Goal: Task Accomplishment & Management: Manage account settings

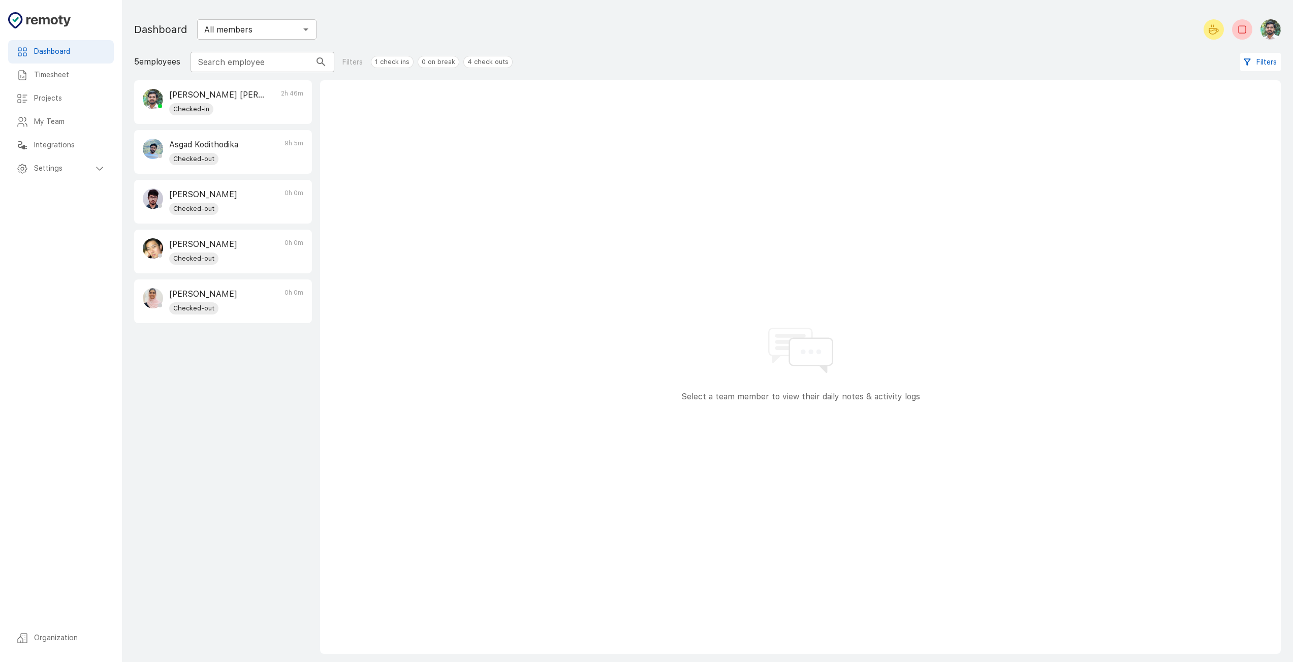
click at [244, 98] on p "[PERSON_NAME] [PERSON_NAME]" at bounding box center [217, 95] width 96 height 12
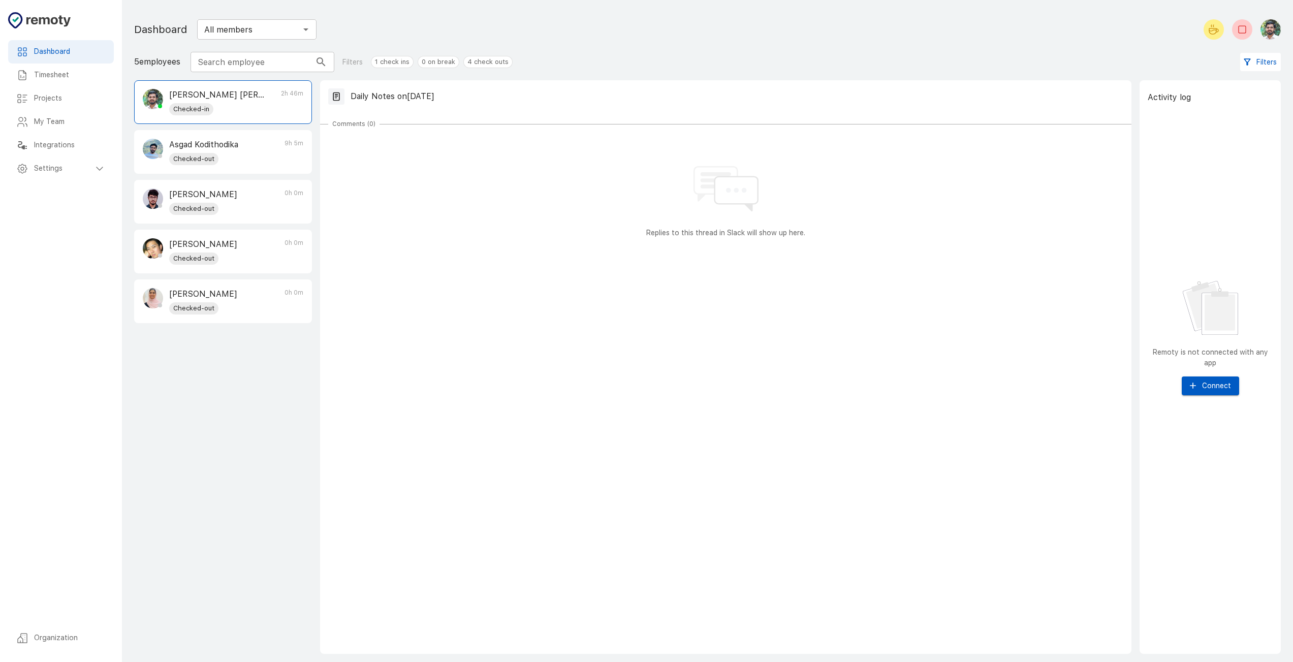
scroll to position [1, 0]
click at [61, 67] on div "Timesheet" at bounding box center [61, 75] width 106 height 23
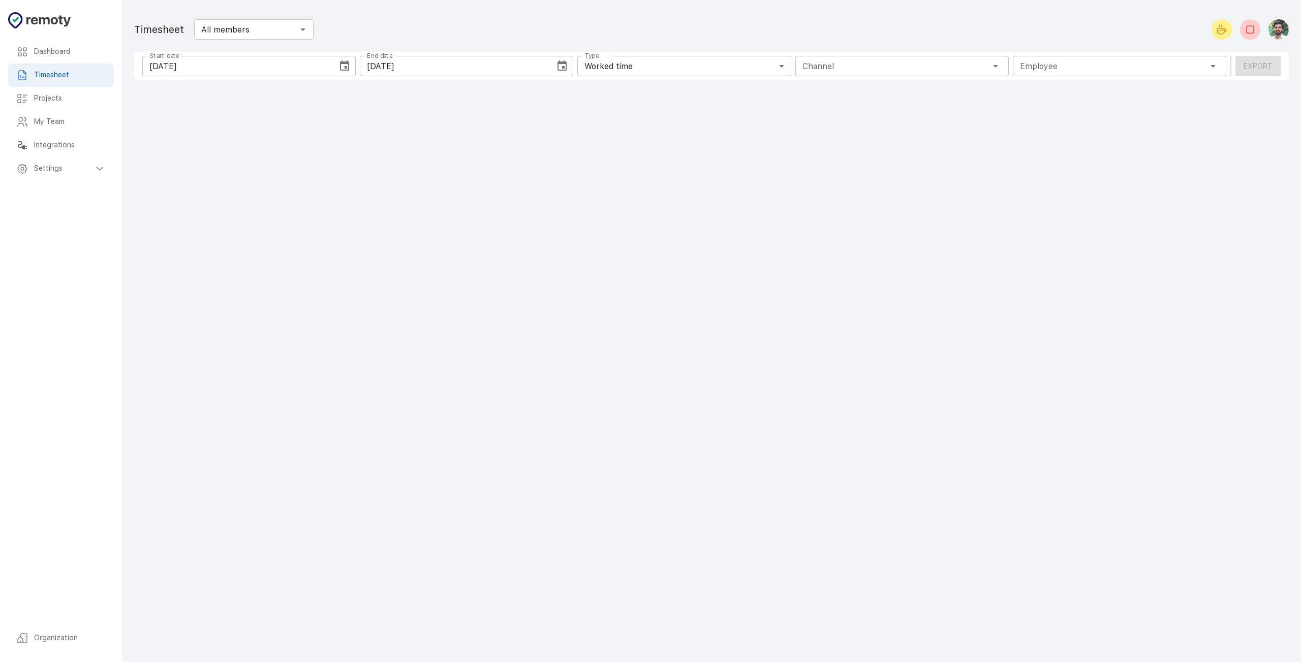
type input "1 Employee"
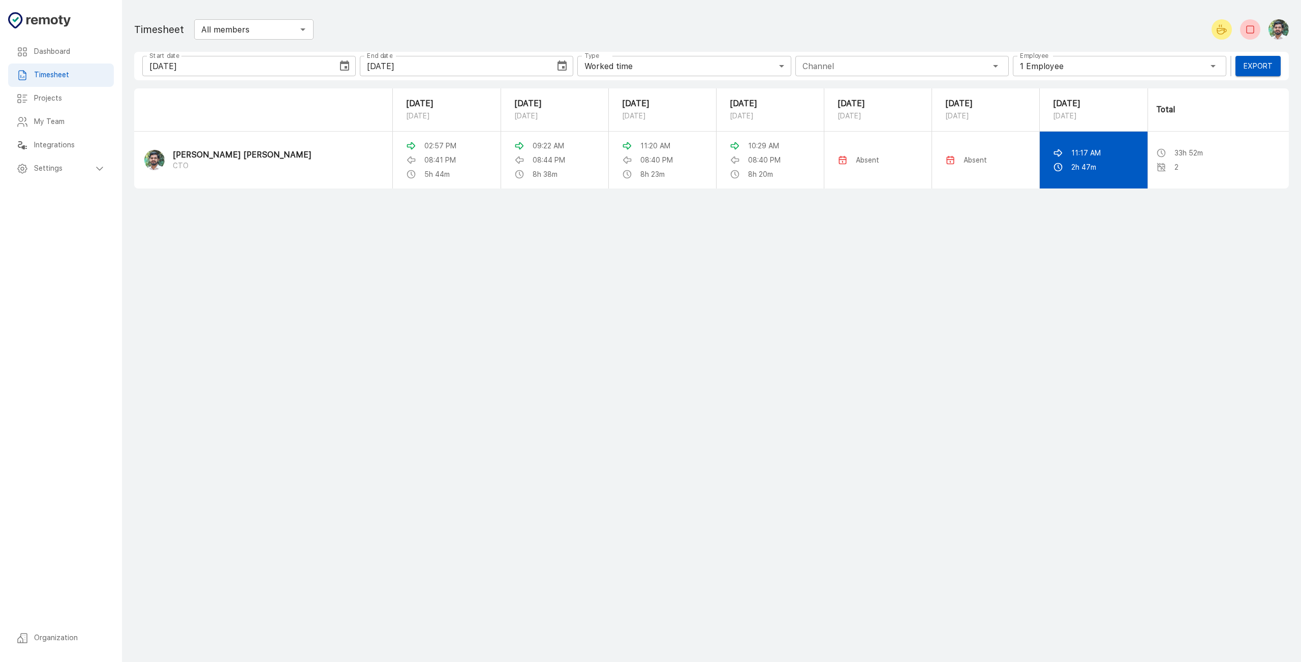
click at [1071, 172] on p "2h 47m" at bounding box center [1083, 167] width 25 height 10
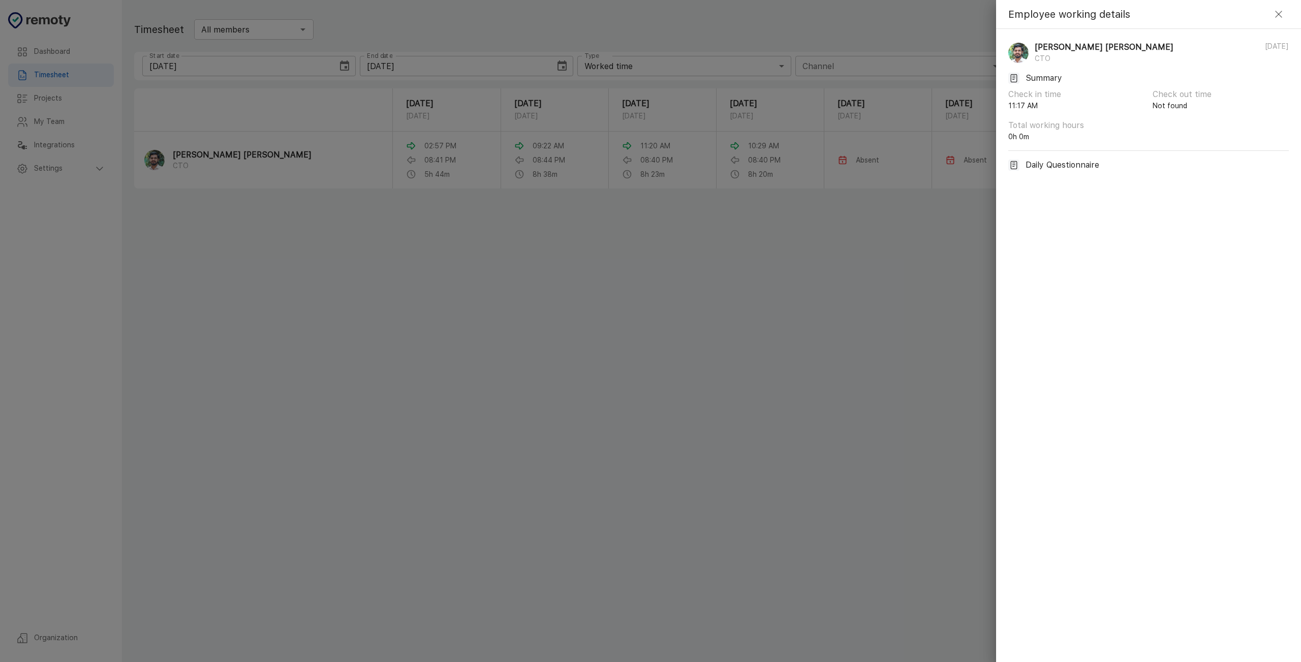
click at [803, 248] on div at bounding box center [650, 331] width 1301 height 662
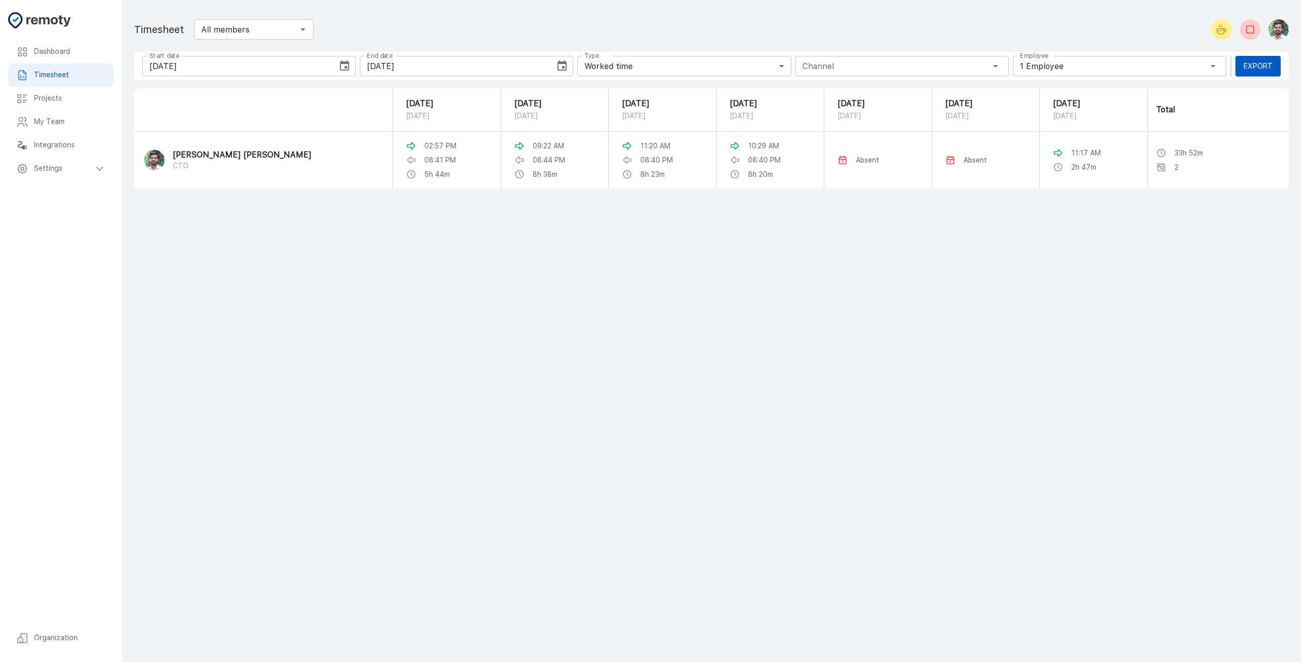
click at [63, 104] on h6 "Projects" at bounding box center [70, 98] width 72 height 11
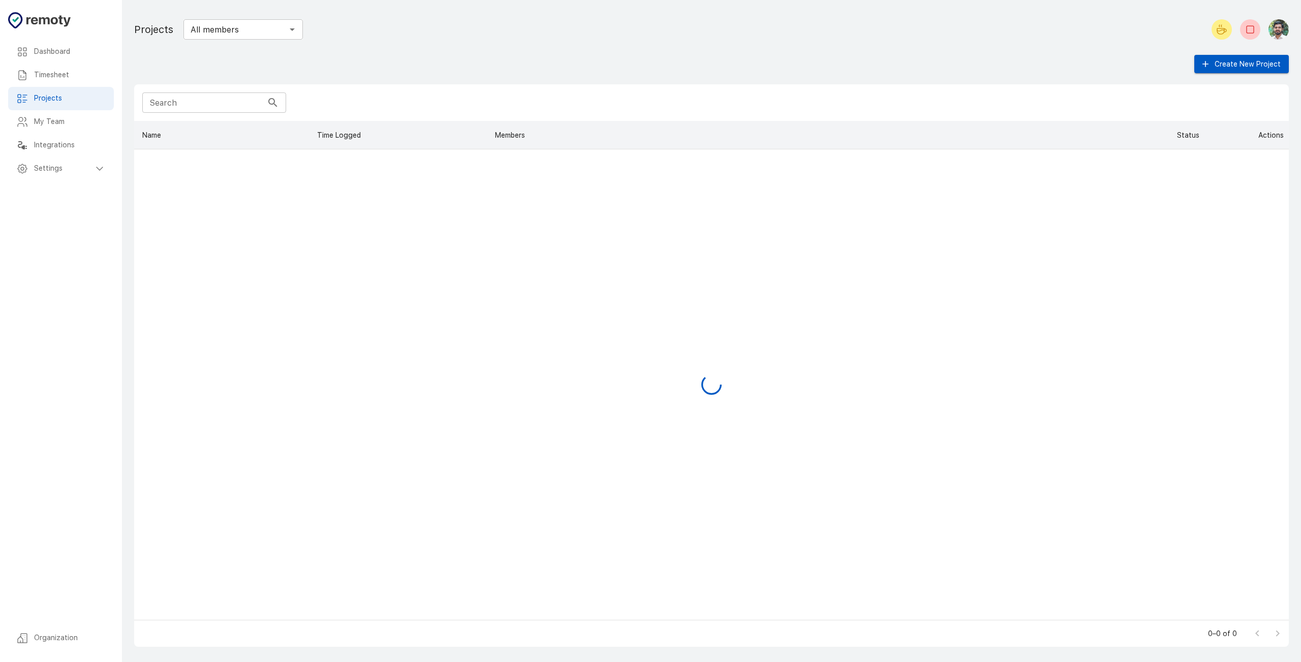
scroll to position [491, 1147]
click at [57, 84] on div "Timesheet" at bounding box center [61, 75] width 106 height 23
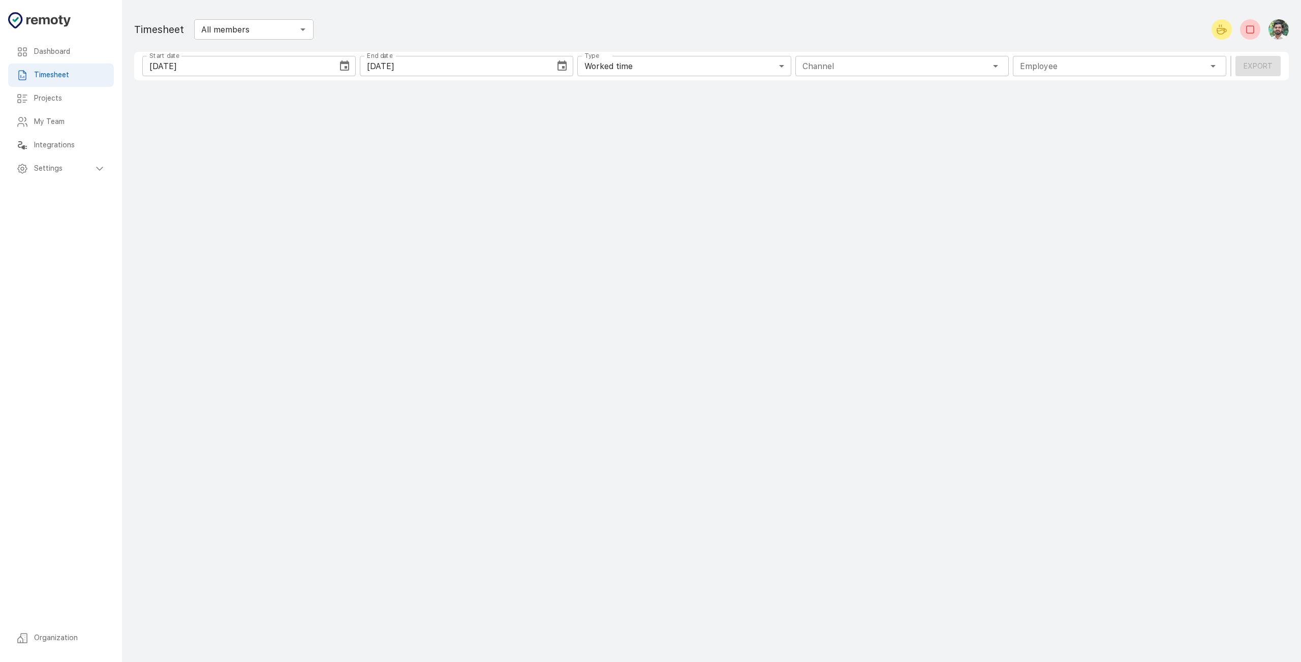
type input "1 Employee"
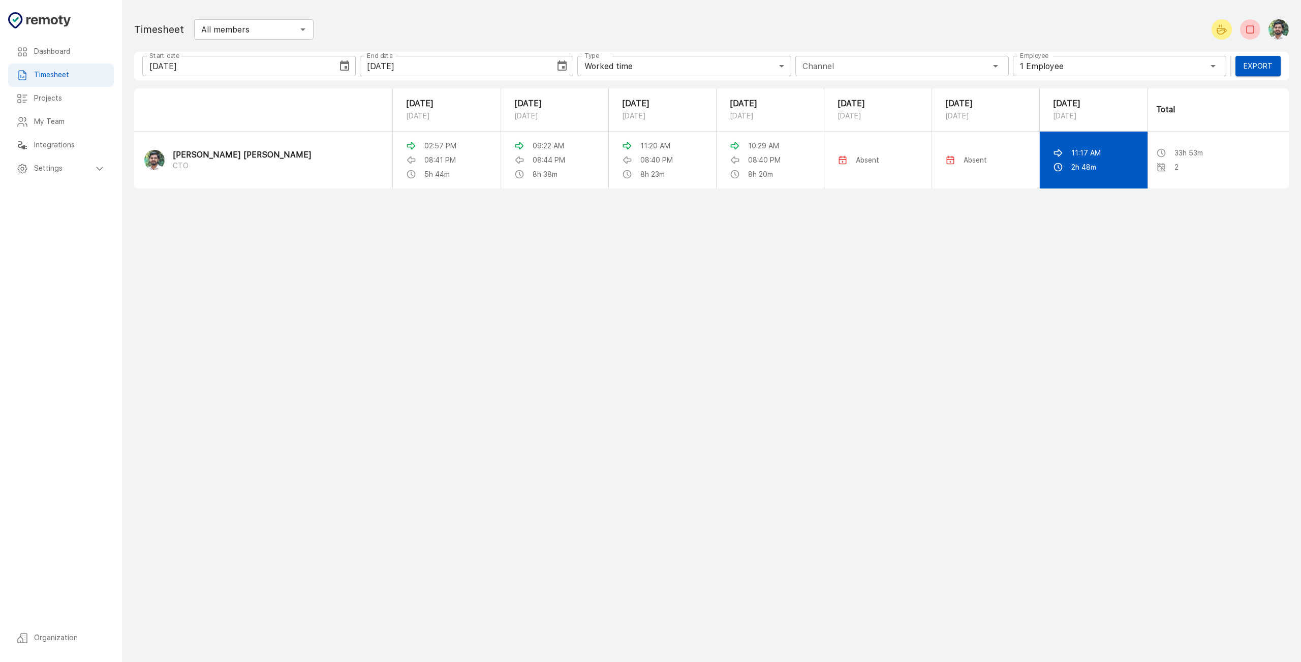
click at [1053, 166] on div "2h 48m" at bounding box center [1093, 167] width 81 height 10
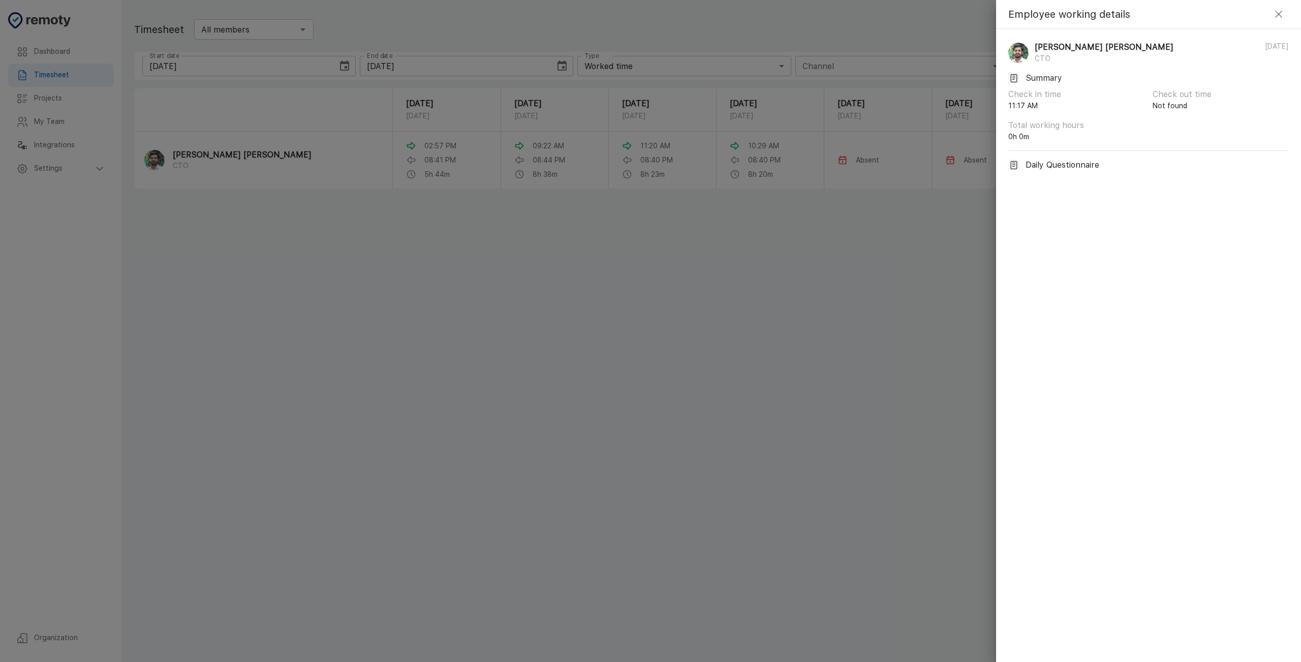
click at [1283, 16] on icon "button" at bounding box center [1278, 14] width 12 height 12
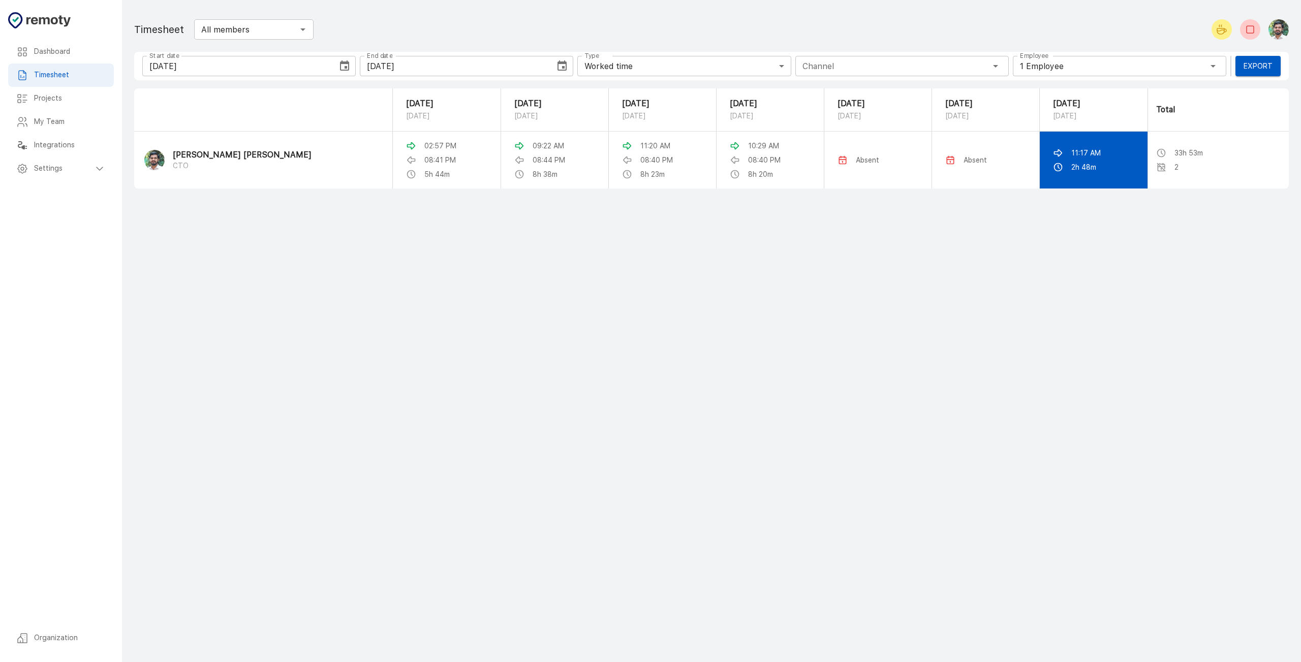
click at [1076, 183] on td "11:17 AM 2h 48m" at bounding box center [1093, 160] width 108 height 57
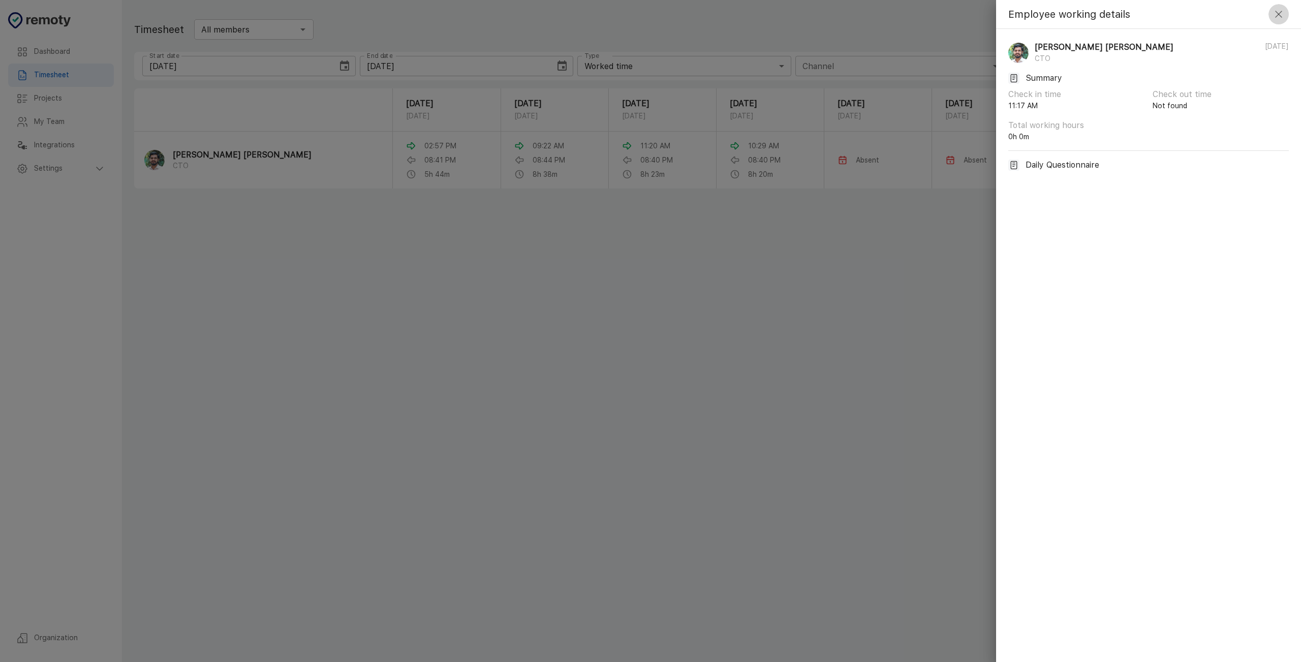
click at [1277, 19] on icon "button" at bounding box center [1278, 14] width 12 height 12
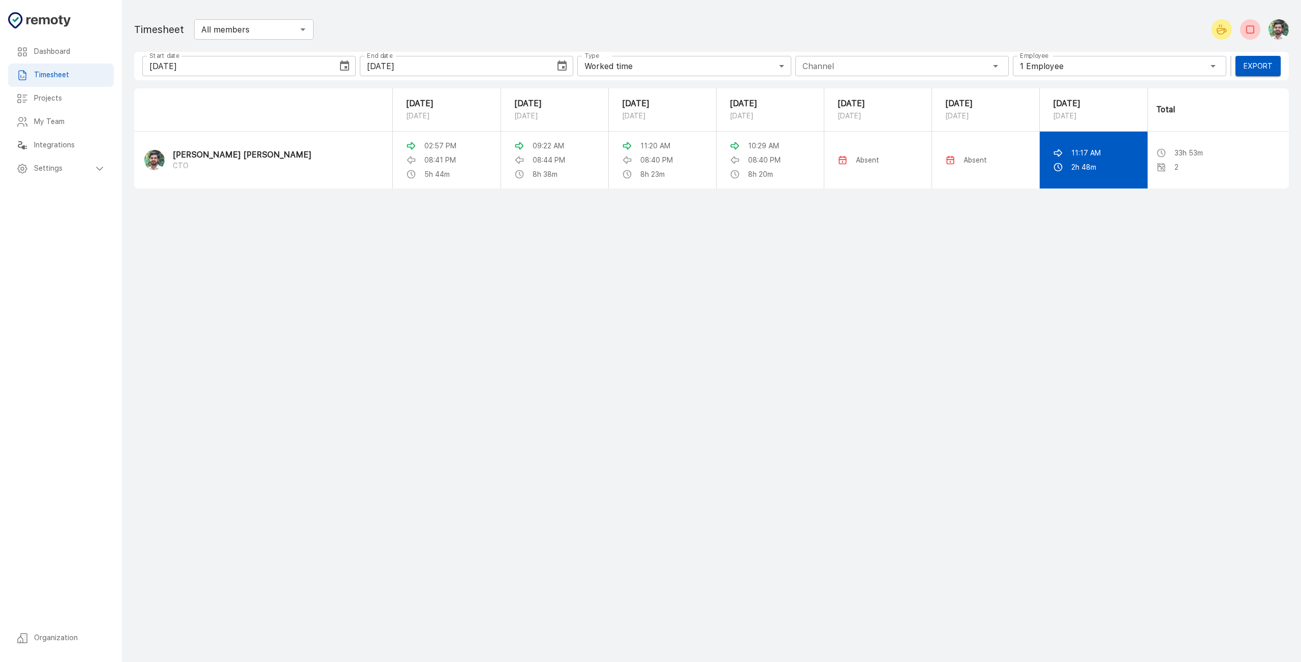
click at [1051, 148] on td "11:17 AM 2h 48m" at bounding box center [1093, 160] width 108 height 57
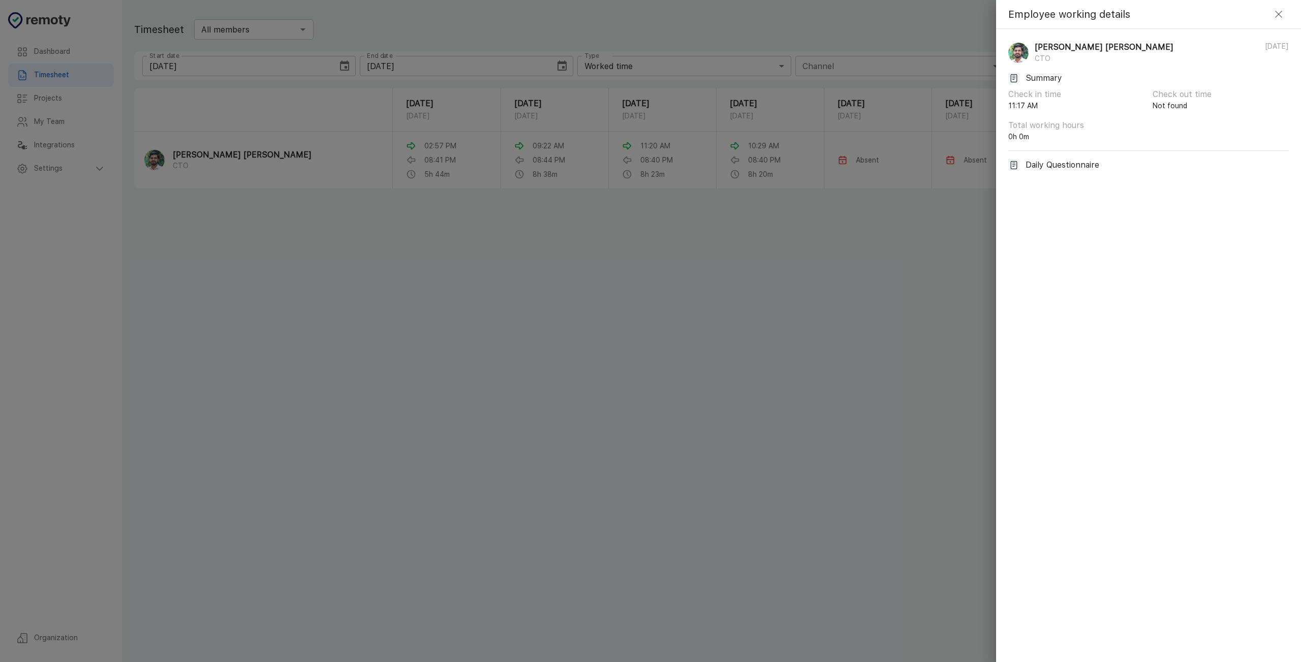
click at [519, 182] on div at bounding box center [650, 331] width 1301 height 662
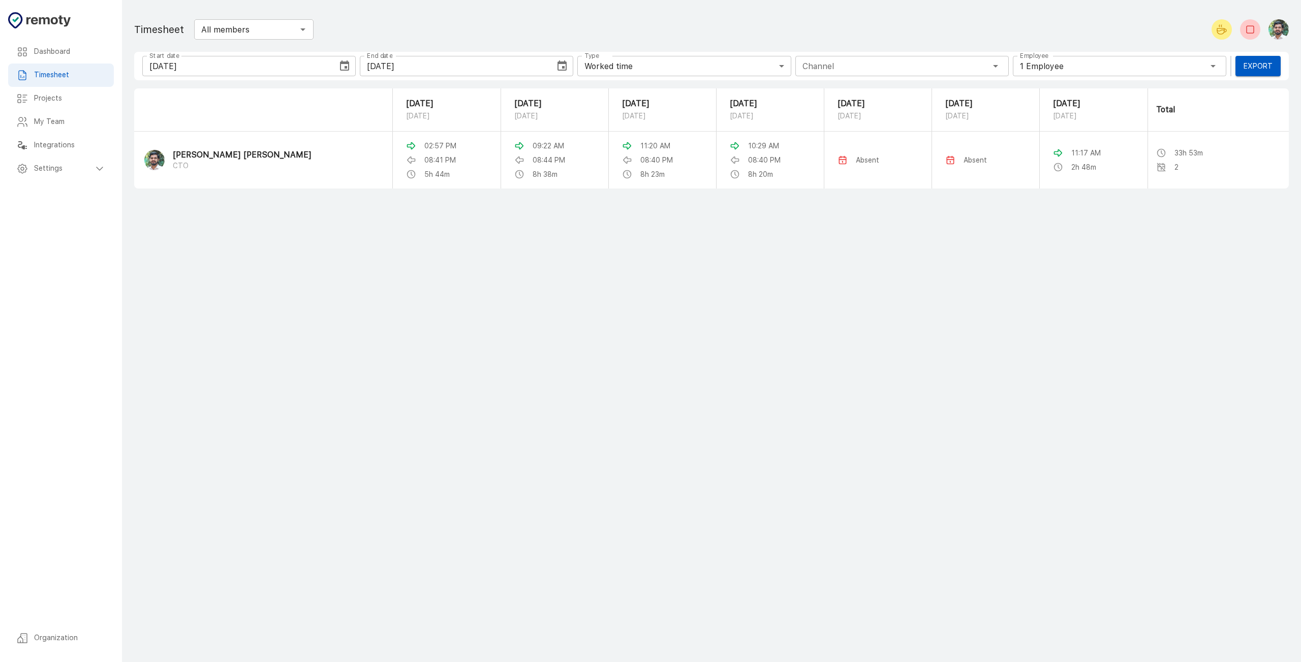
click at [1056, 208] on main "Dashboard Timesheet Projects My Team Integrations Settings Organization Timeshe…" at bounding box center [711, 331] width 1179 height 662
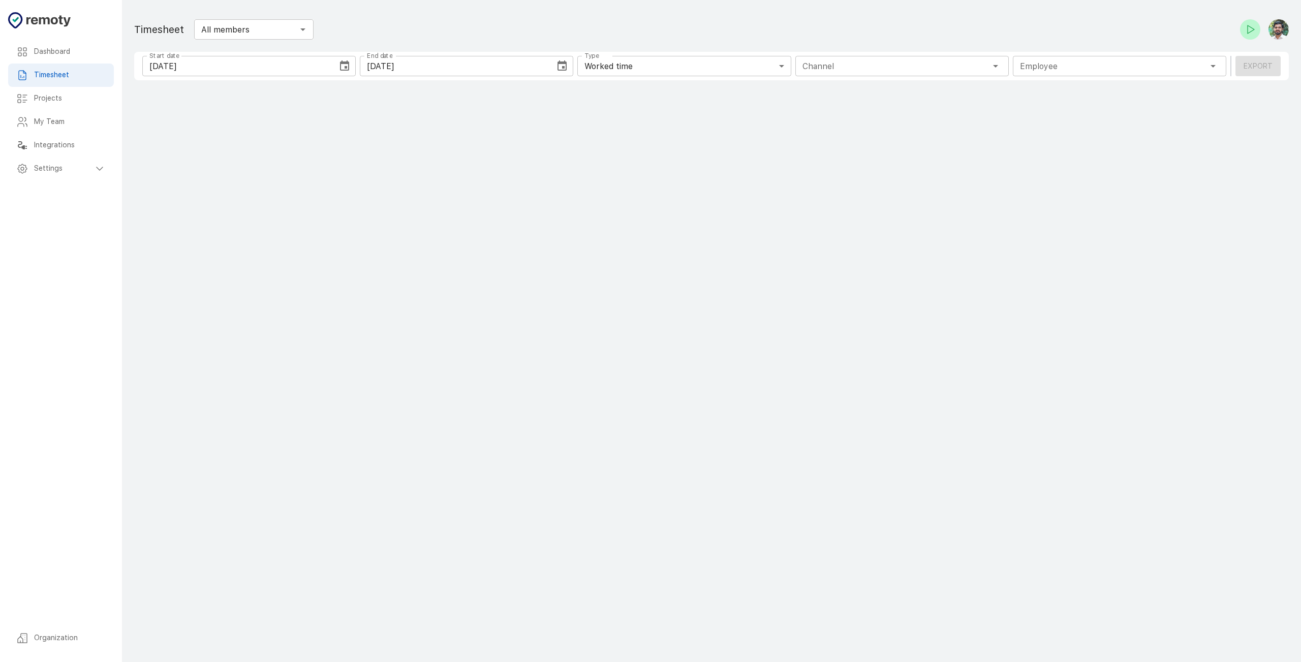
type input "1 Employee"
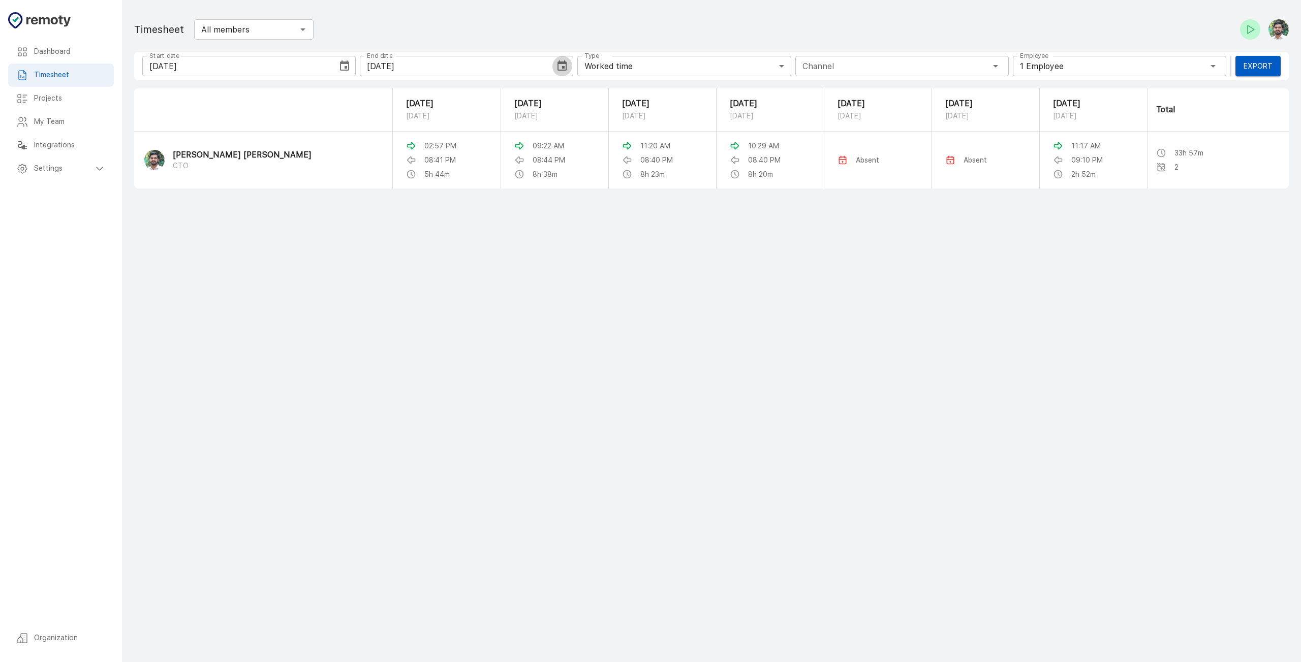
click at [565, 68] on icon "Choose date, selected date is Aug 18, 2025" at bounding box center [562, 66] width 12 height 12
click at [941, 269] on main "Dashboard Timesheet Projects My Team Integrations Settings Organization Timeshe…" at bounding box center [711, 331] width 1179 height 662
click at [1075, 163] on p "09:10 PM" at bounding box center [1086, 160] width 31 height 10
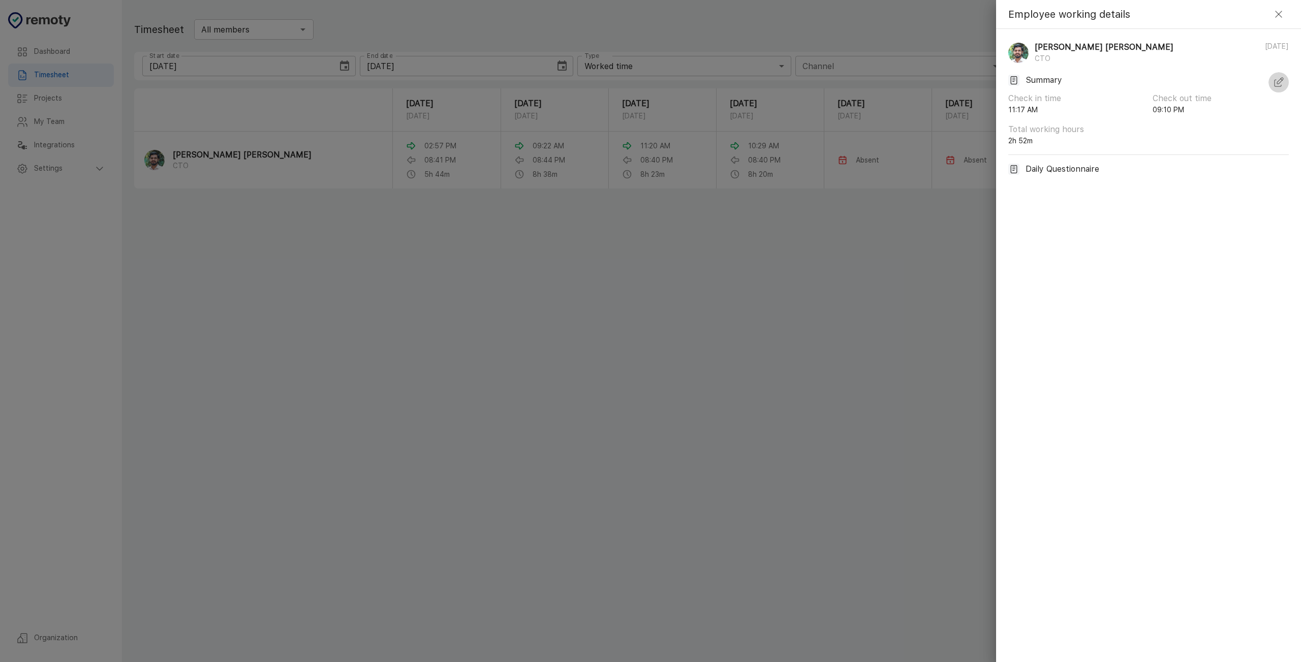
click at [1276, 85] on icon "button" at bounding box center [1278, 82] width 12 height 12
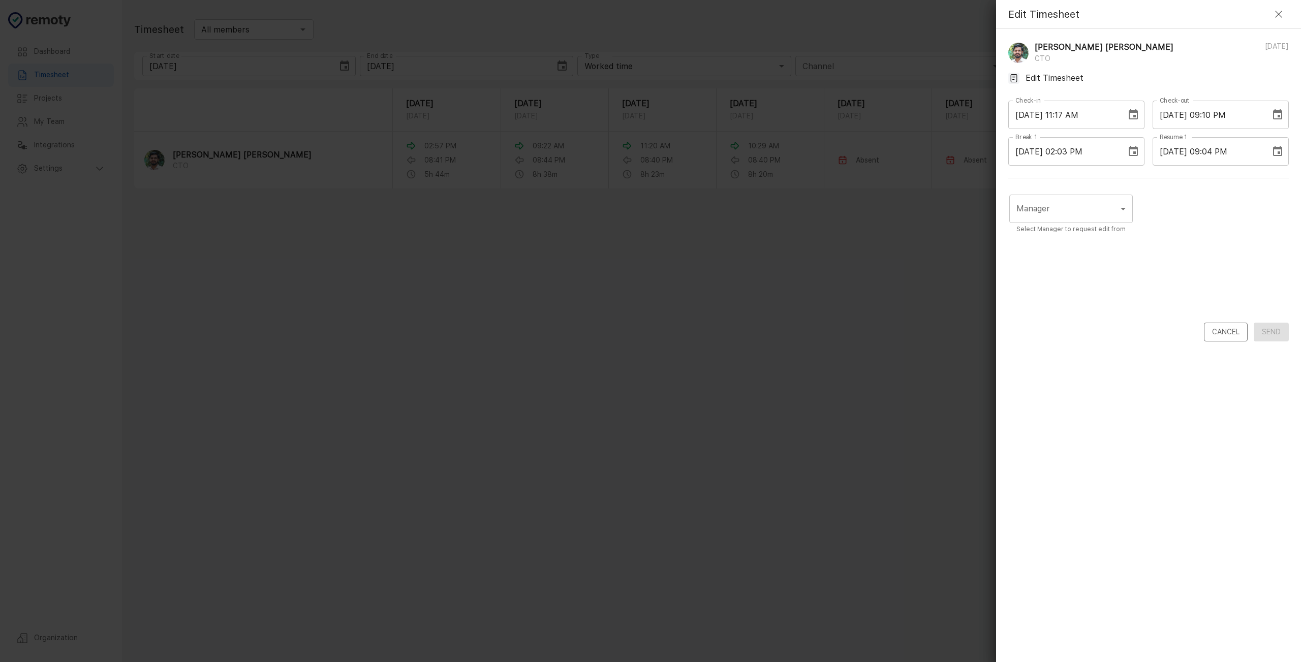
click at [1282, 157] on icon "Choose date, selected date is Aug 18, 2025" at bounding box center [1277, 151] width 12 height 12
click at [1165, 284] on button "18" at bounding box center [1166, 283] width 18 height 18
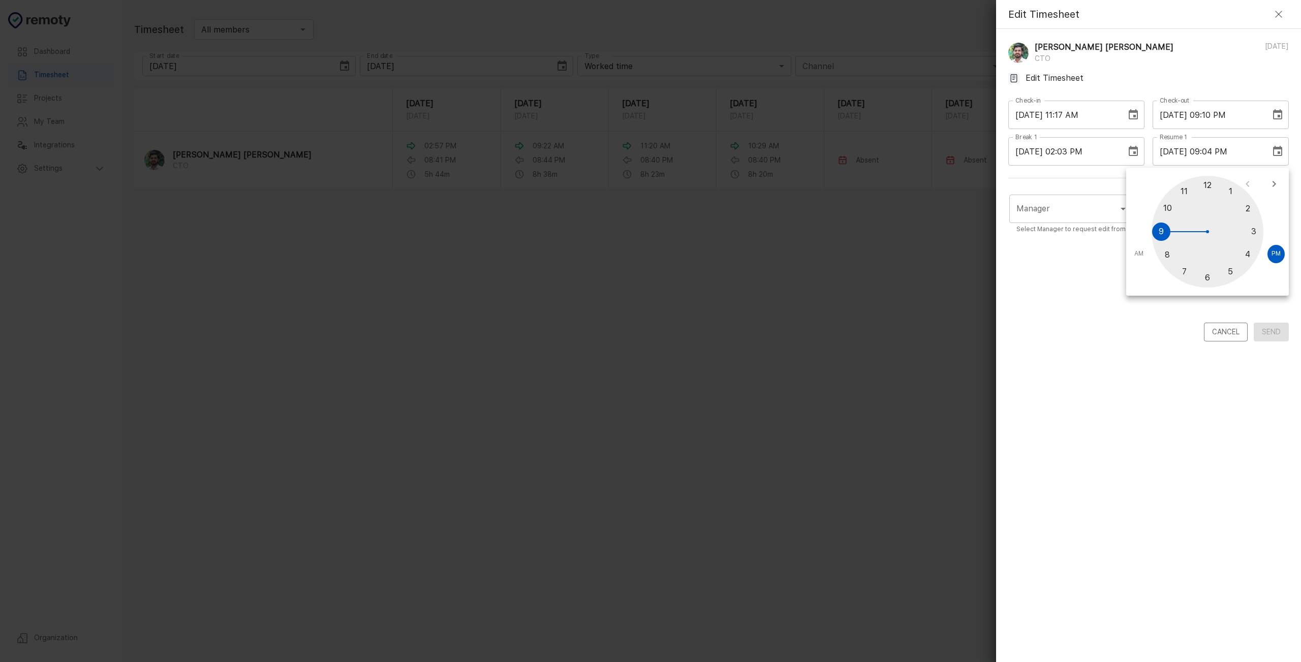
click at [1255, 232] on div at bounding box center [1207, 232] width 112 height 112
drag, startPoint x: 1219, startPoint y: 187, endPoint x: 1207, endPoint y: 187, distance: 12.7
click at [1207, 187] on div at bounding box center [1207, 232] width 112 height 112
type input "[DATE] 03:00 PM"
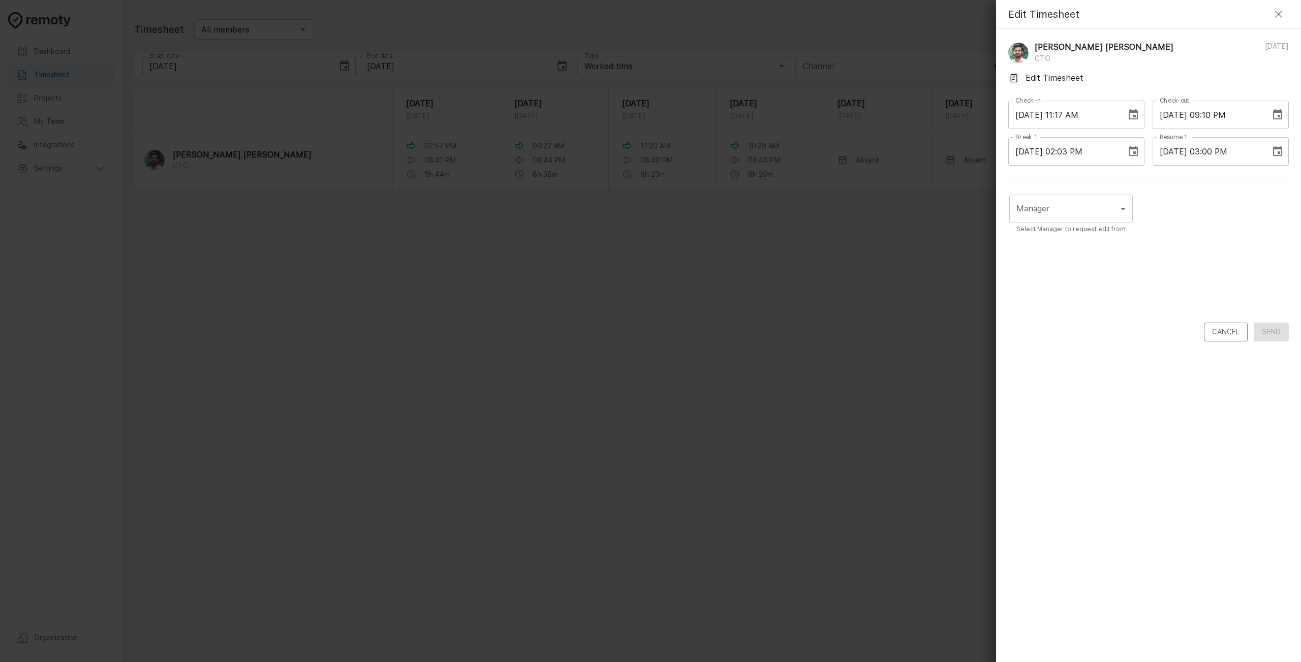
click at [1206, 209] on div "Manager ​ Manager Select Manager to request edit from" at bounding box center [1148, 257] width 280 height 132
click at [1121, 208] on body "Dashboard Timesheet Projects My Team Integrations Settings Organization Dashboa…" at bounding box center [650, 331] width 1301 height 662
click at [1086, 262] on li "[PERSON_NAME] [PERSON_NAME]" at bounding box center [1086, 259] width 155 height 18
type input "UCQRZCCDS"
click at [1279, 336] on button "Send" at bounding box center [1270, 332] width 35 height 19
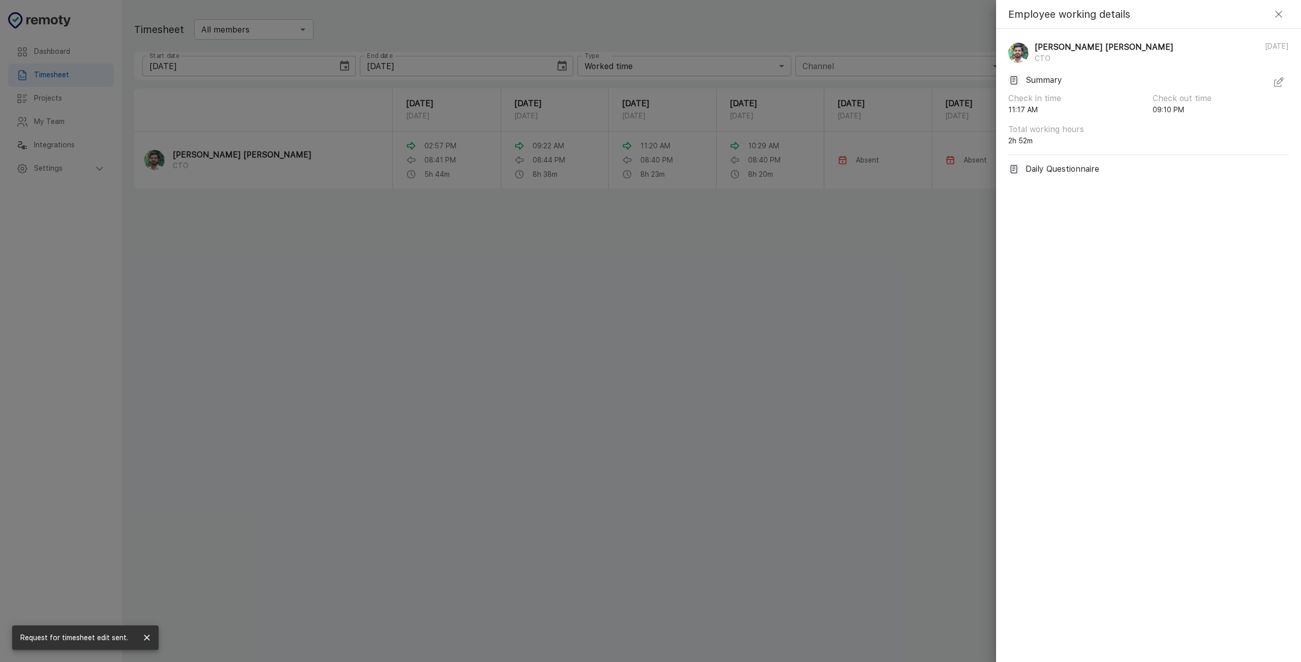
click at [729, 300] on div at bounding box center [650, 331] width 1301 height 662
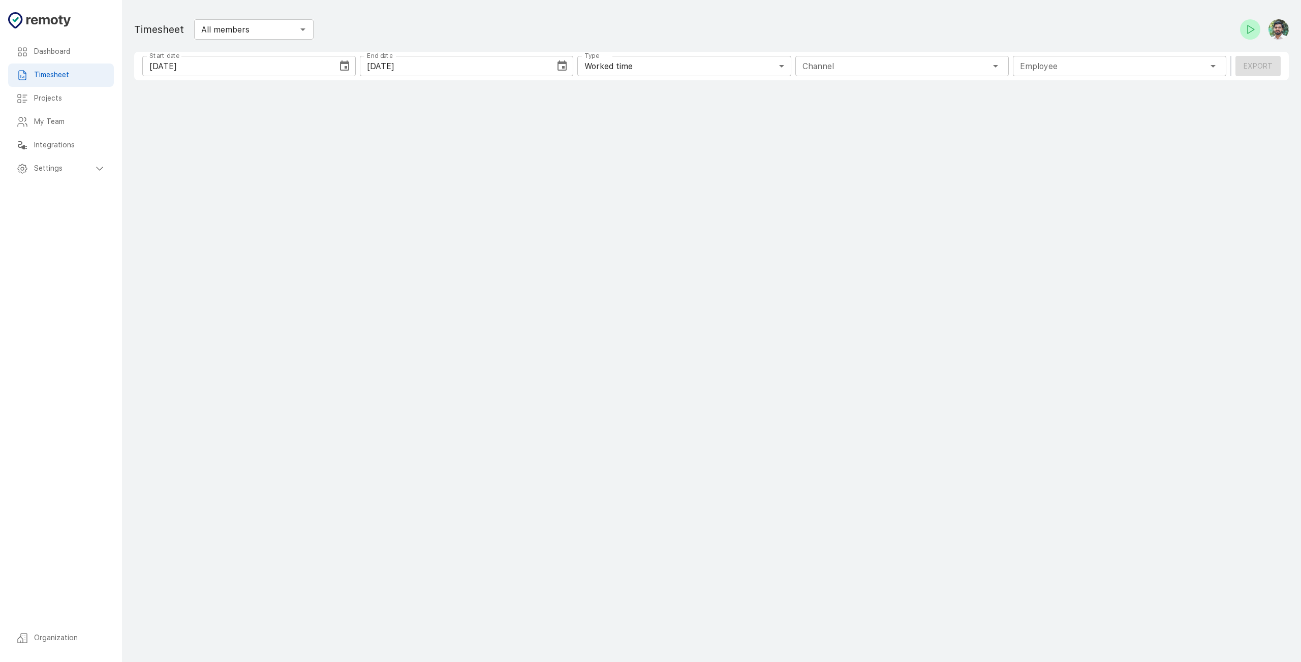
type input "1 Employee"
